Goal: Information Seeking & Learning: Learn about a topic

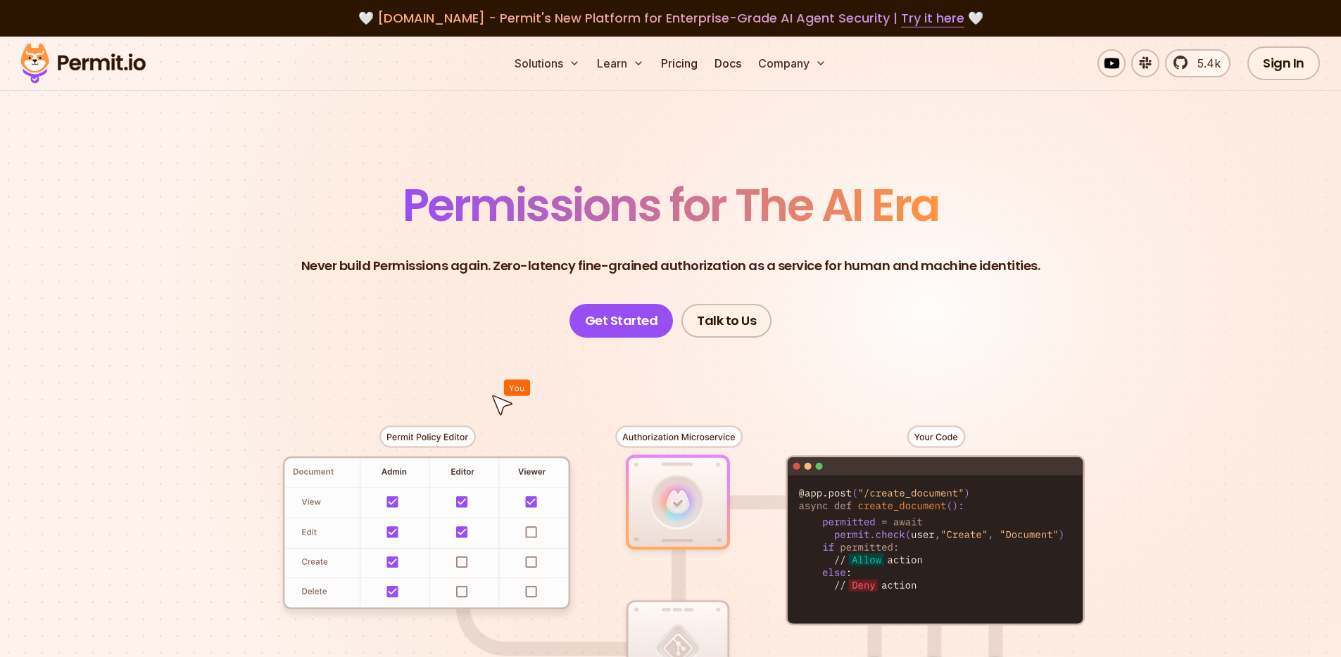
click at [549, 262] on p "Never build Permissions again. Zero-latency fine-grained authorization as a ser…" at bounding box center [670, 266] width 739 height 20
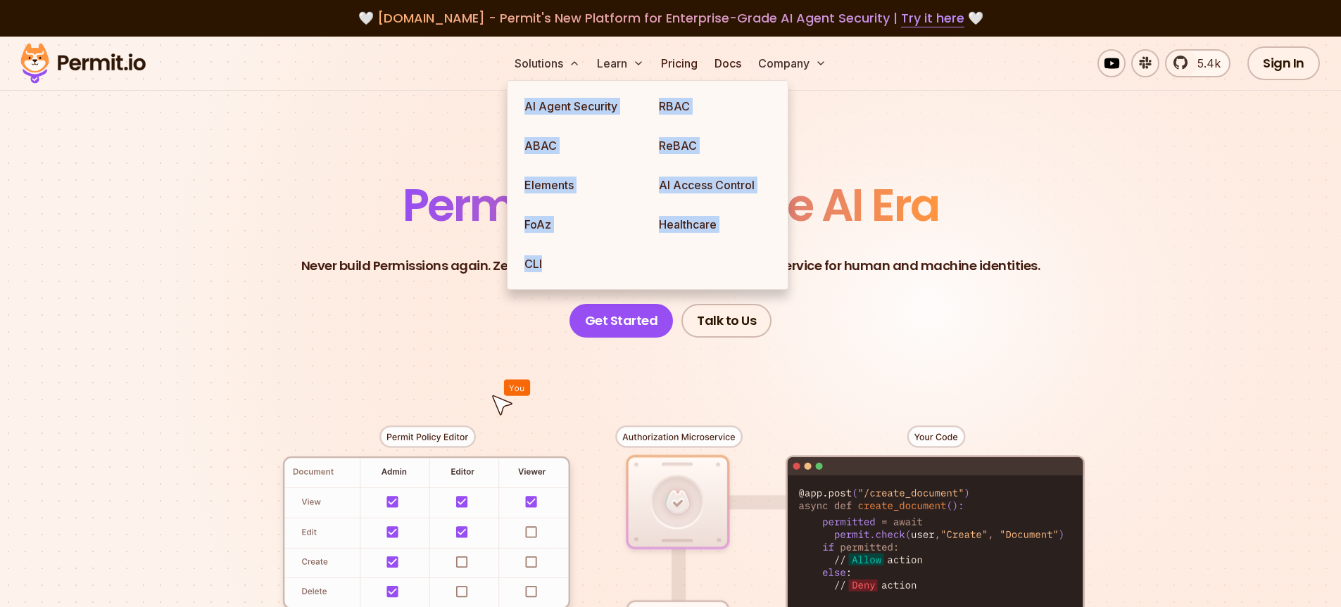
drag, startPoint x: 552, startPoint y: 78, endPoint x: 477, endPoint y: 124, distance: 88.1
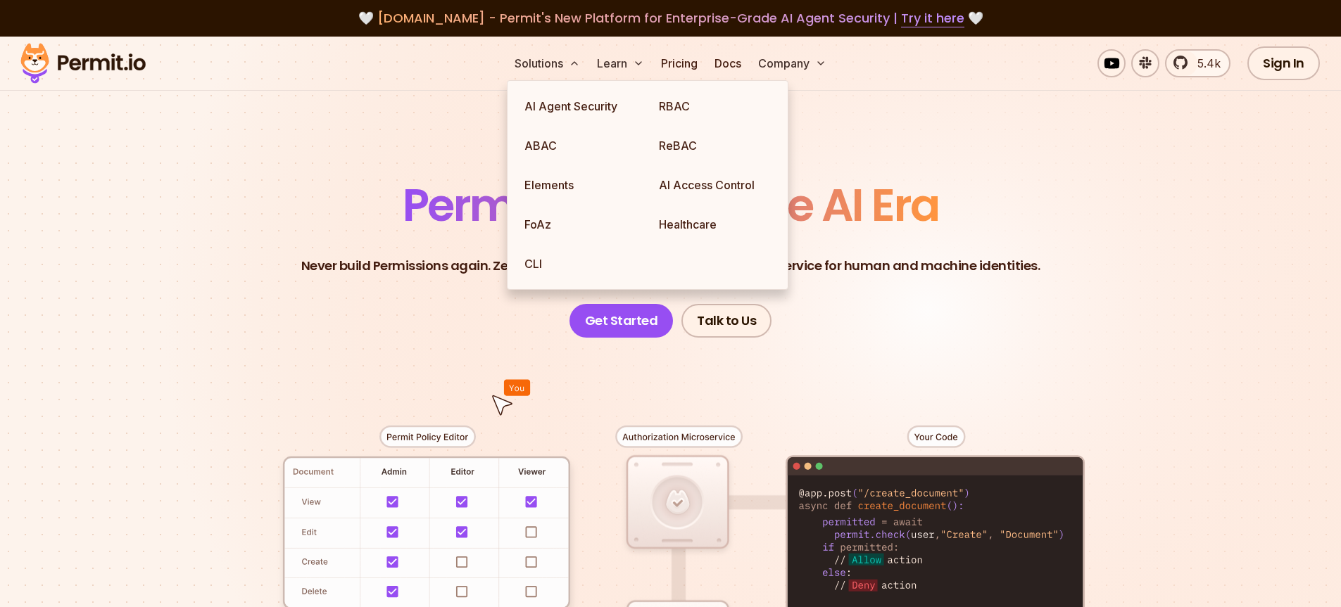
click at [450, 135] on section "Permissions for The AI Era Never build Permissions again. Zero-latency fine-gra…" at bounding box center [670, 501] width 1341 height 929
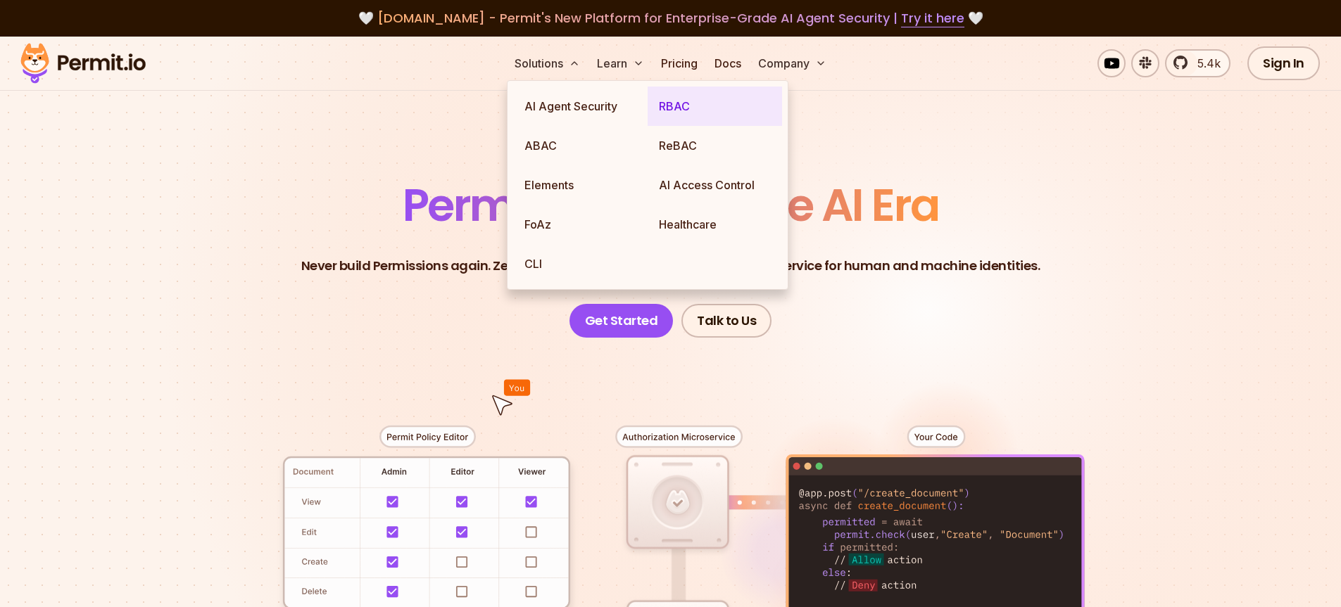
click at [690, 103] on link "RBAC" at bounding box center [715, 106] width 134 height 39
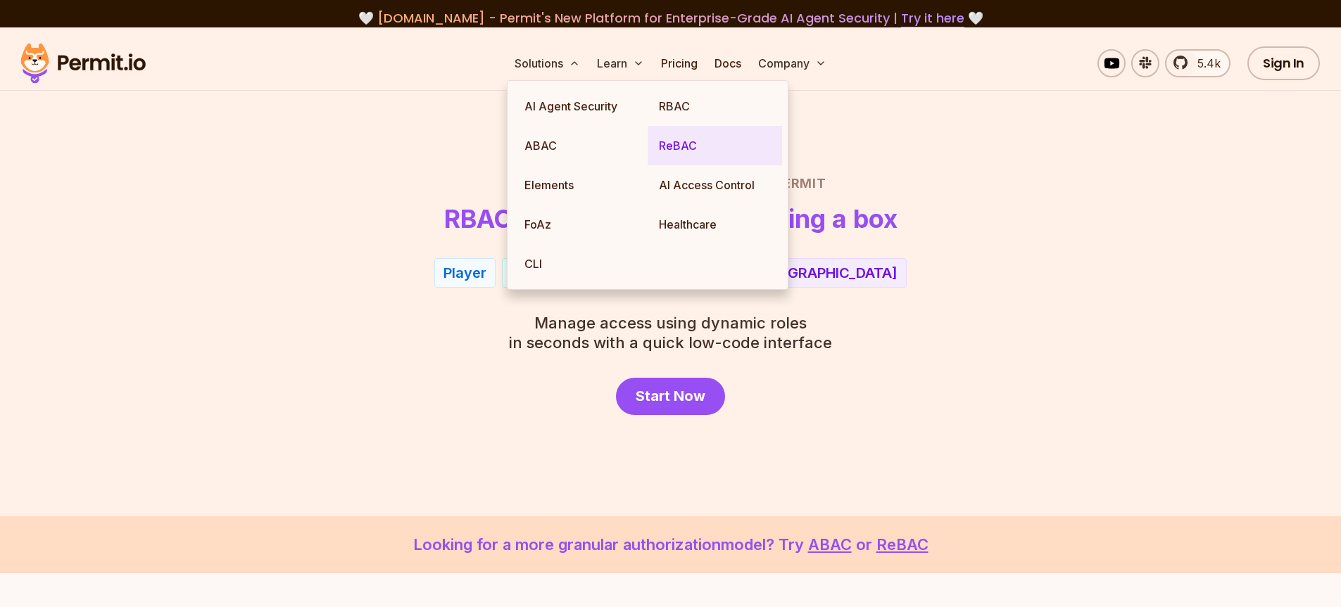
click at [676, 140] on link "ReBAC" at bounding box center [715, 145] width 134 height 39
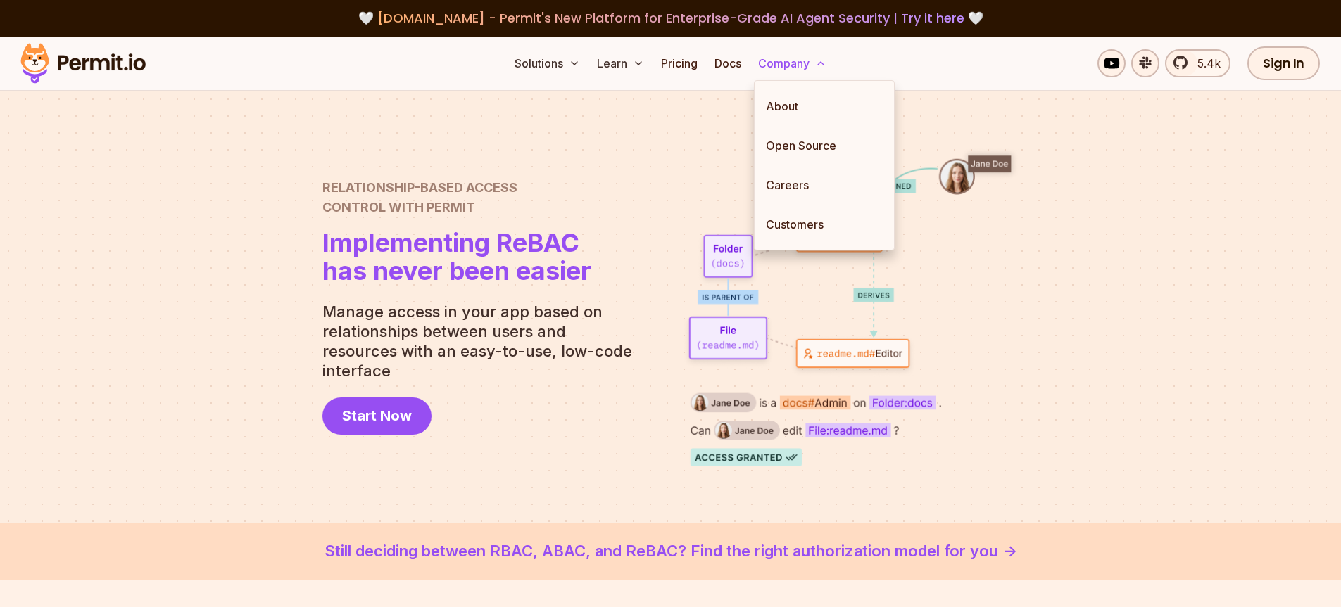
click at [798, 66] on button "Company" at bounding box center [792, 63] width 80 height 28
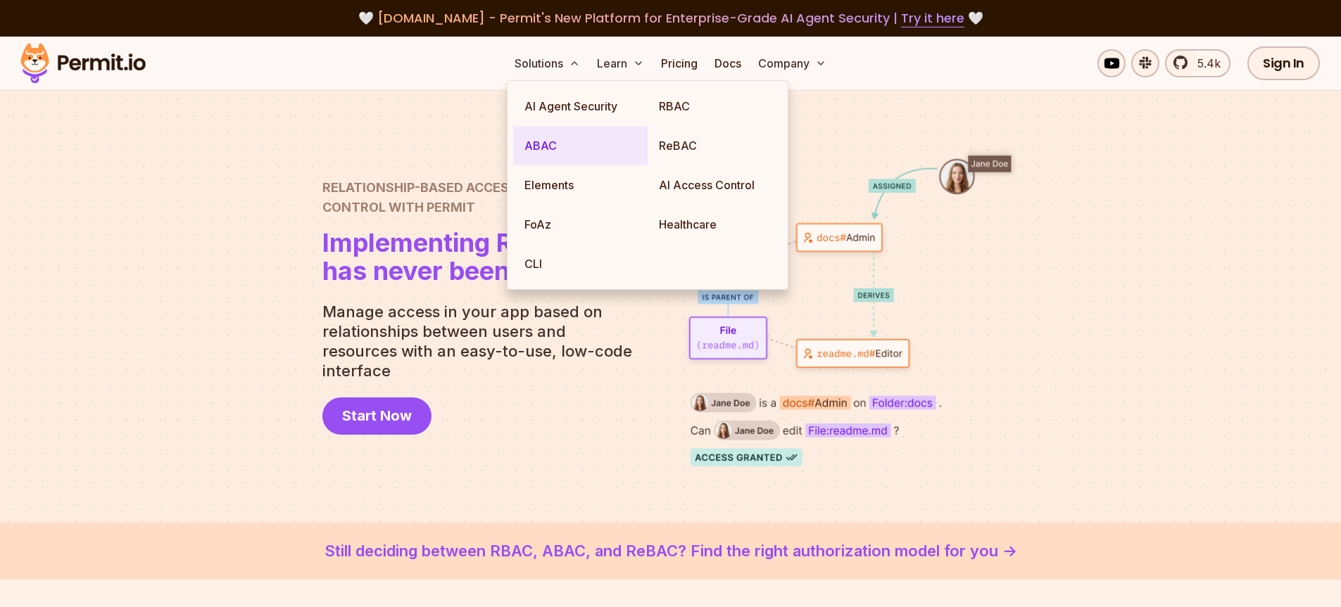
click at [548, 144] on link "ABAC" at bounding box center [580, 145] width 134 height 39
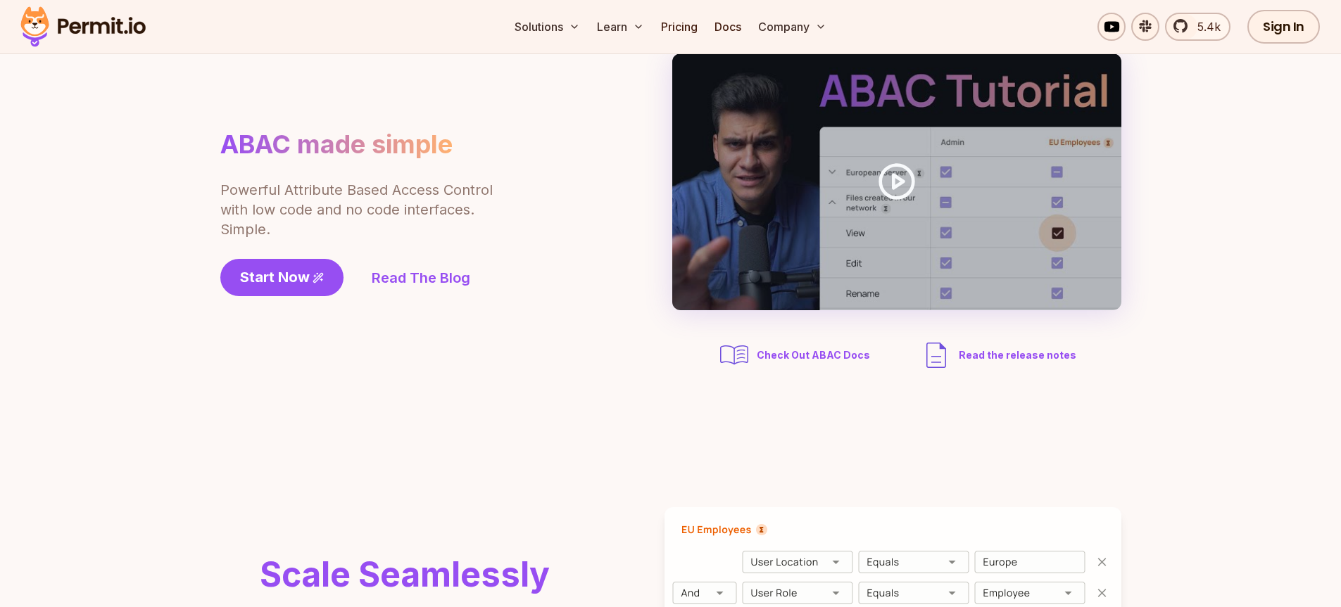
scroll to position [124, 0]
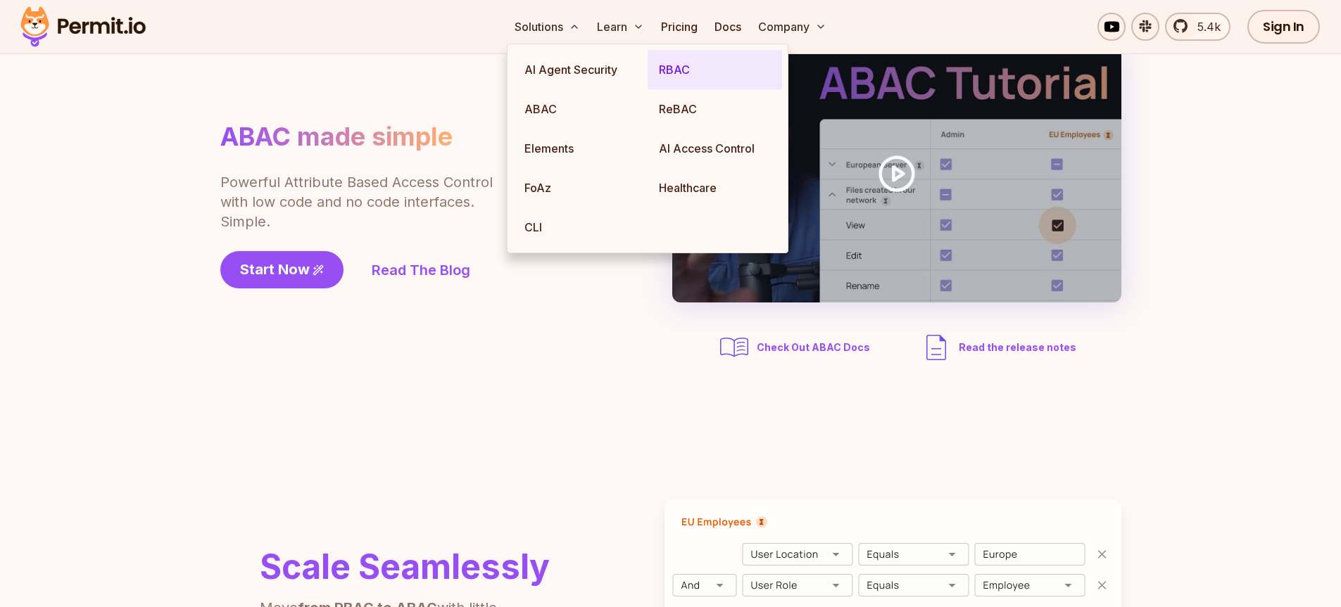
click at [693, 75] on link "RBAC" at bounding box center [715, 69] width 134 height 39
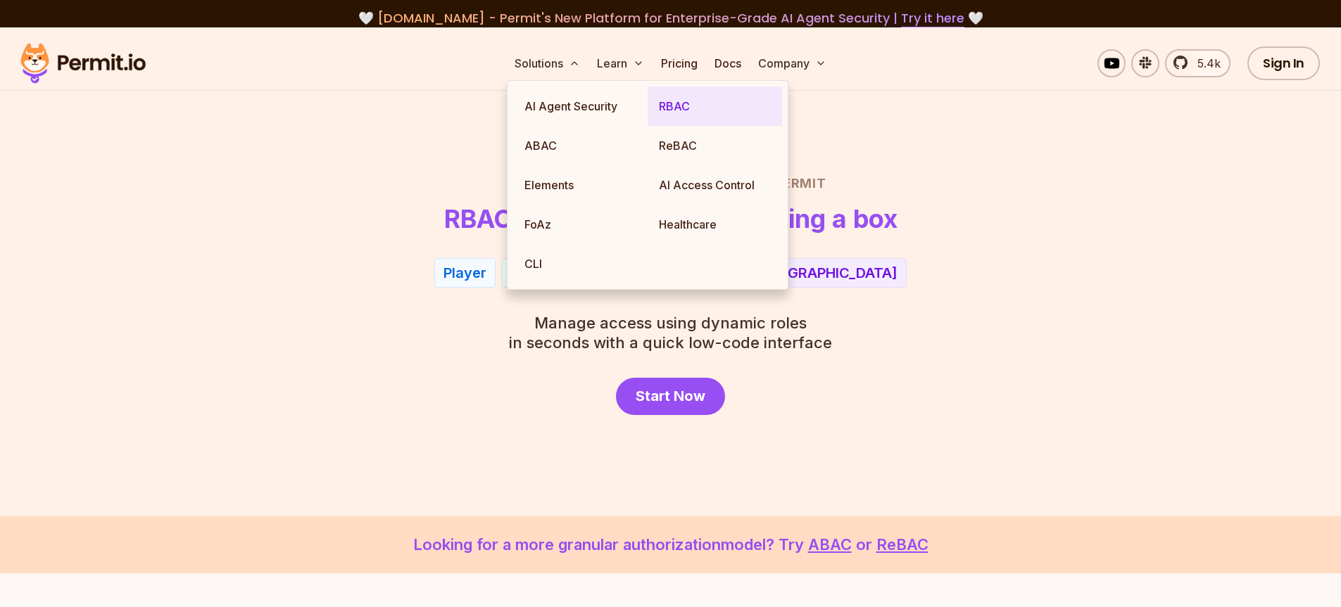
click at [691, 113] on link "RBAC" at bounding box center [715, 106] width 134 height 39
drag, startPoint x: 691, startPoint y: 113, endPoint x: 690, endPoint y: 137, distance: 24.6
click at [690, 137] on ul "AI Agent Security RBAC ABAC ReBAC Elements AI Access Control FoAz Healthcare CLI" at bounding box center [648, 185] width 282 height 210
click at [688, 139] on link "ReBAC" at bounding box center [715, 145] width 134 height 39
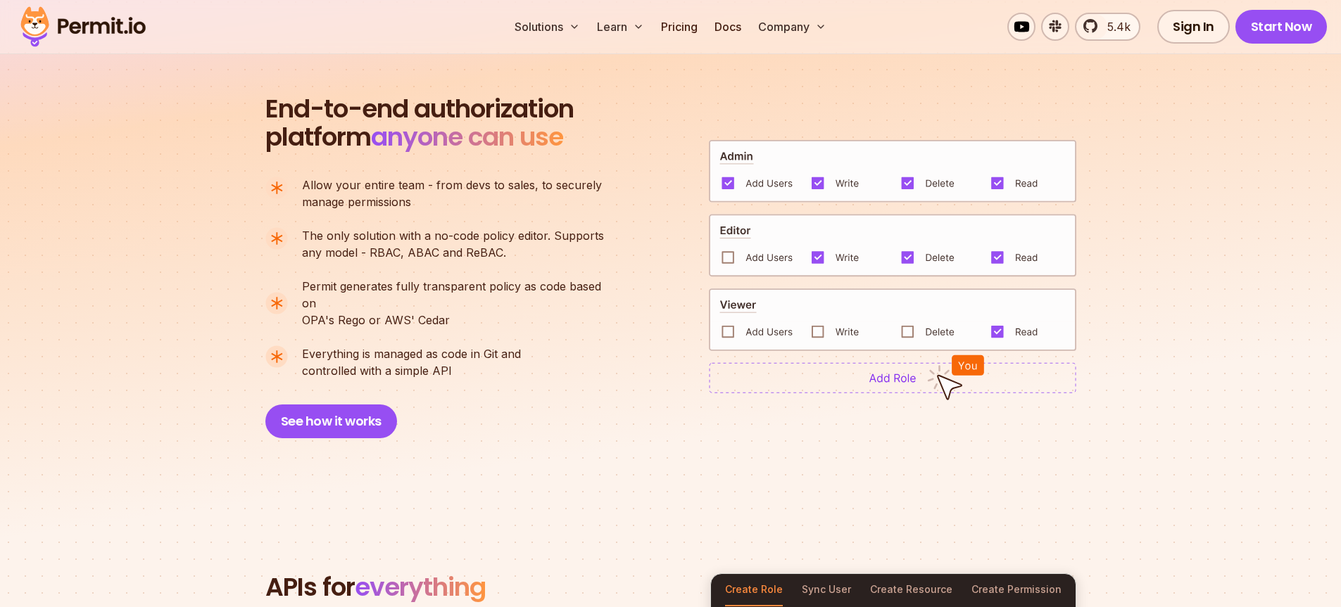
scroll to position [969, 0]
